Goal: Task Accomplishment & Management: Manage account settings

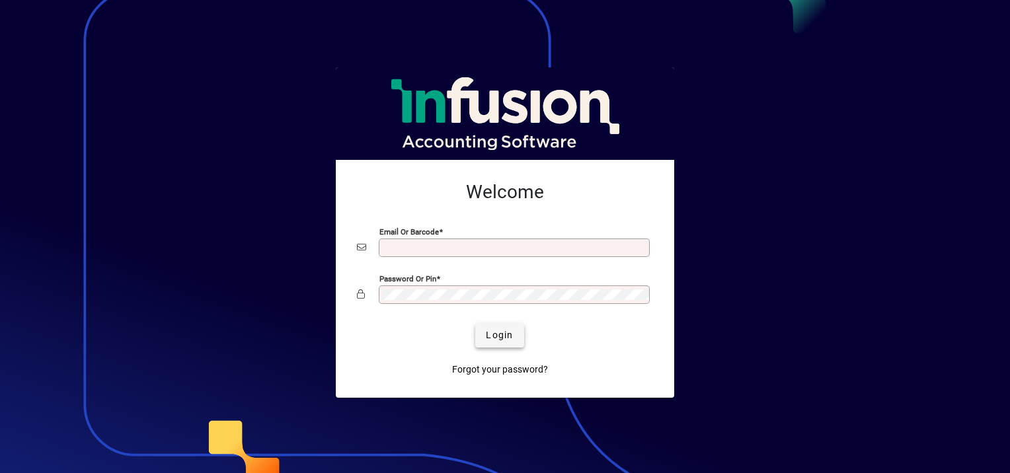
type input "**********"
click at [513, 341] on span "submit" at bounding box center [499, 336] width 48 height 32
